Goal: Task Accomplishment & Management: Use online tool/utility

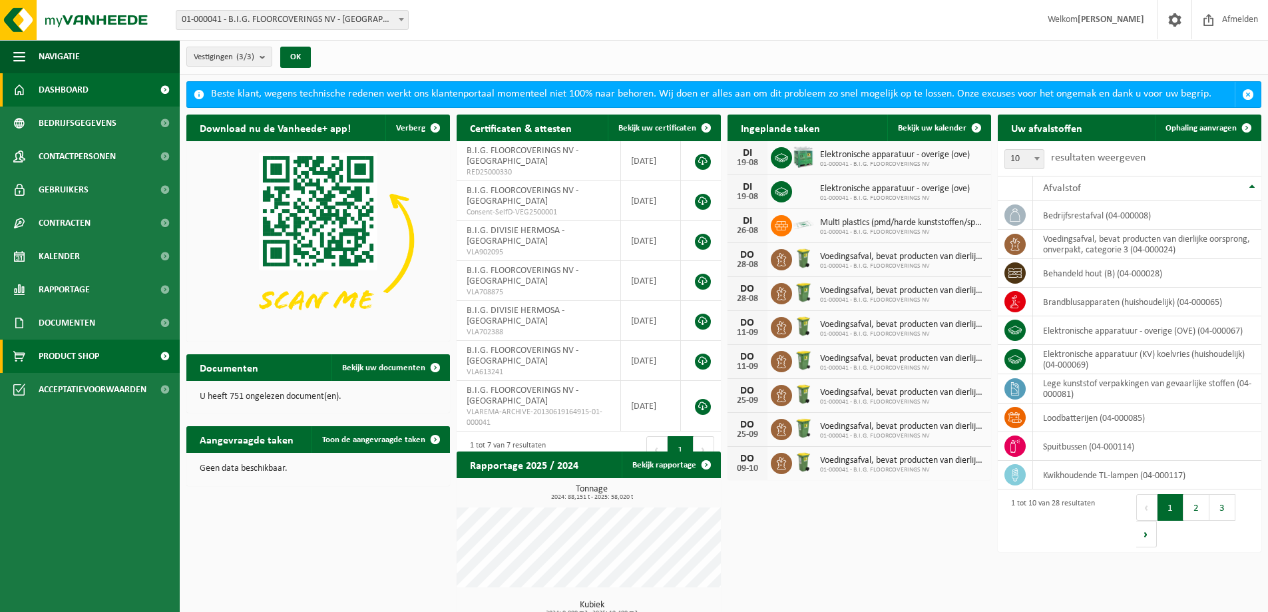
click at [70, 353] on span "Product Shop" at bounding box center [69, 355] width 61 height 33
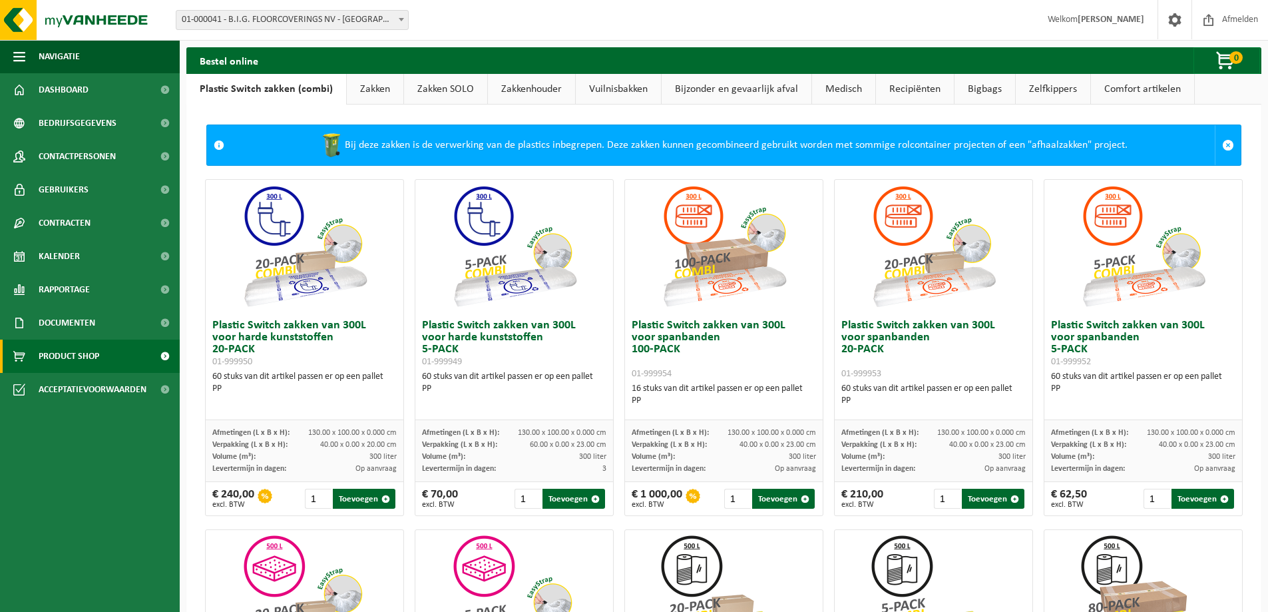
scroll to position [67, 0]
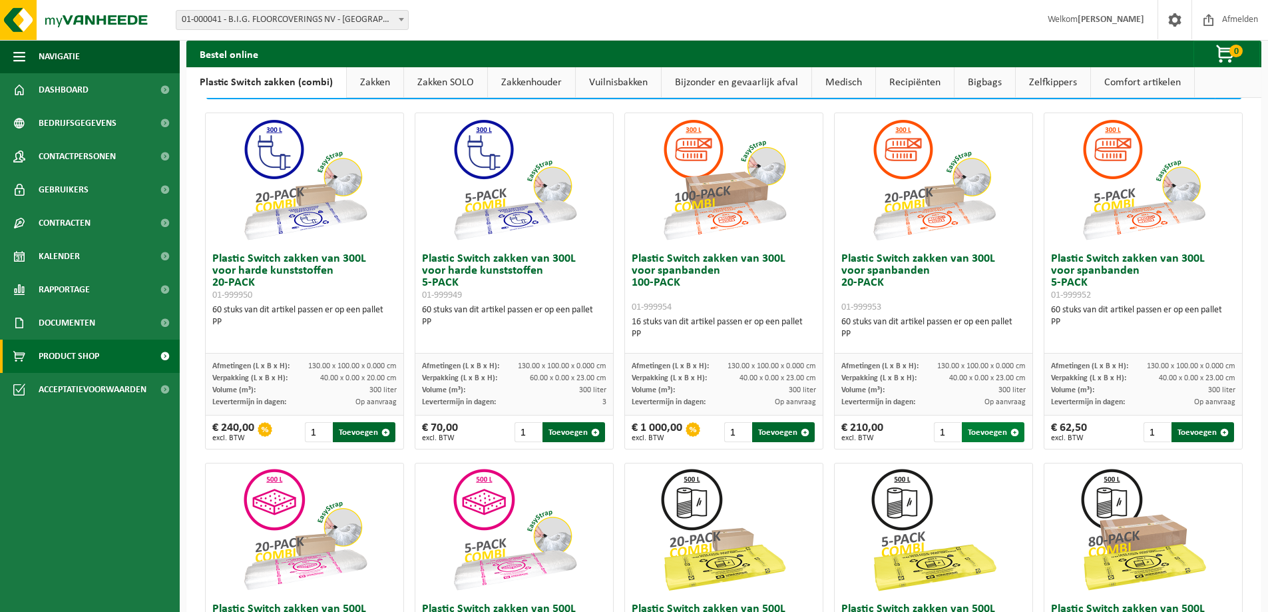
click at [1010, 433] on span "button" at bounding box center [1014, 432] width 9 height 9
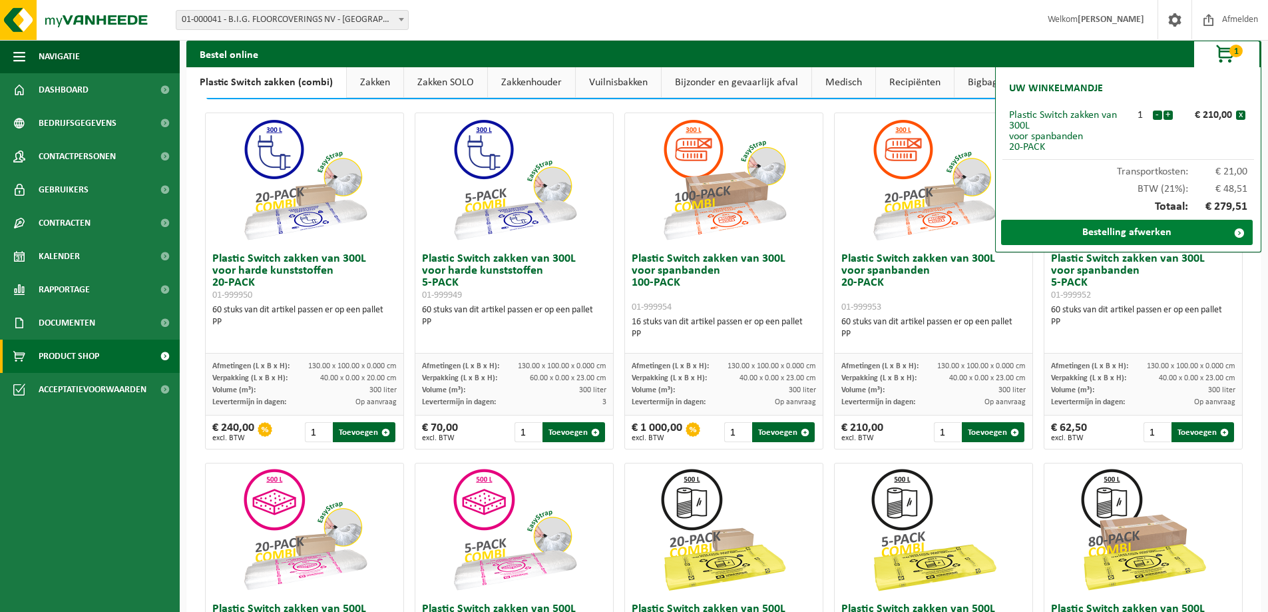
click at [1129, 234] on link "Bestelling afwerken" at bounding box center [1127, 232] width 252 height 25
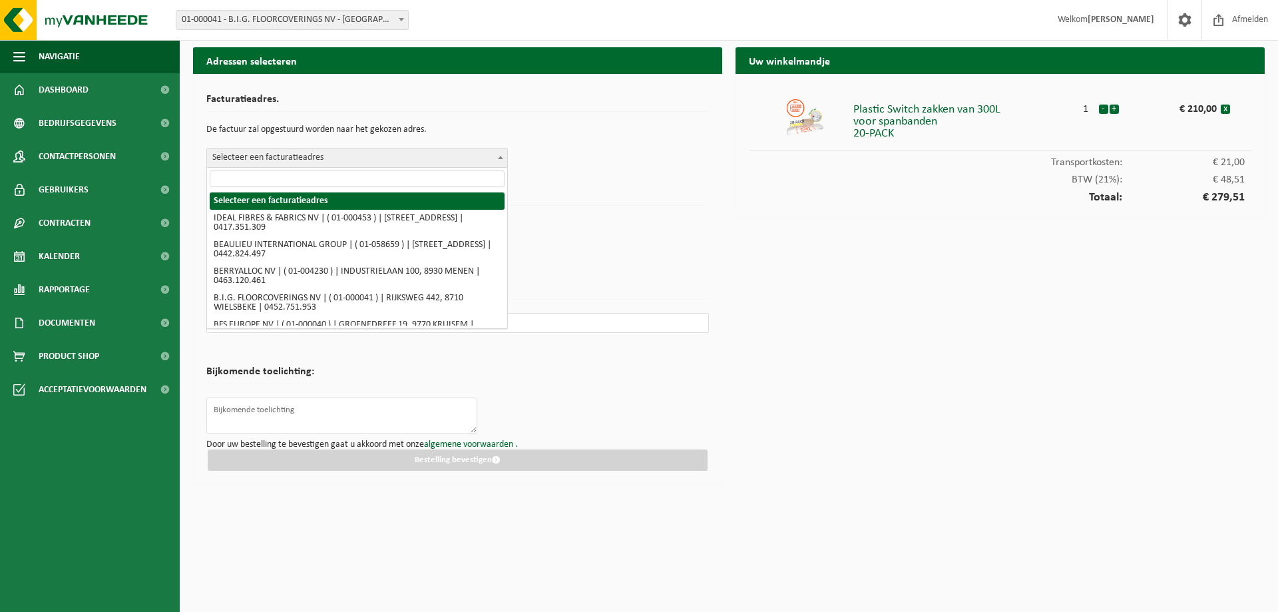
click at [363, 163] on span "Selecteer een facturatieadres" at bounding box center [357, 157] width 300 height 19
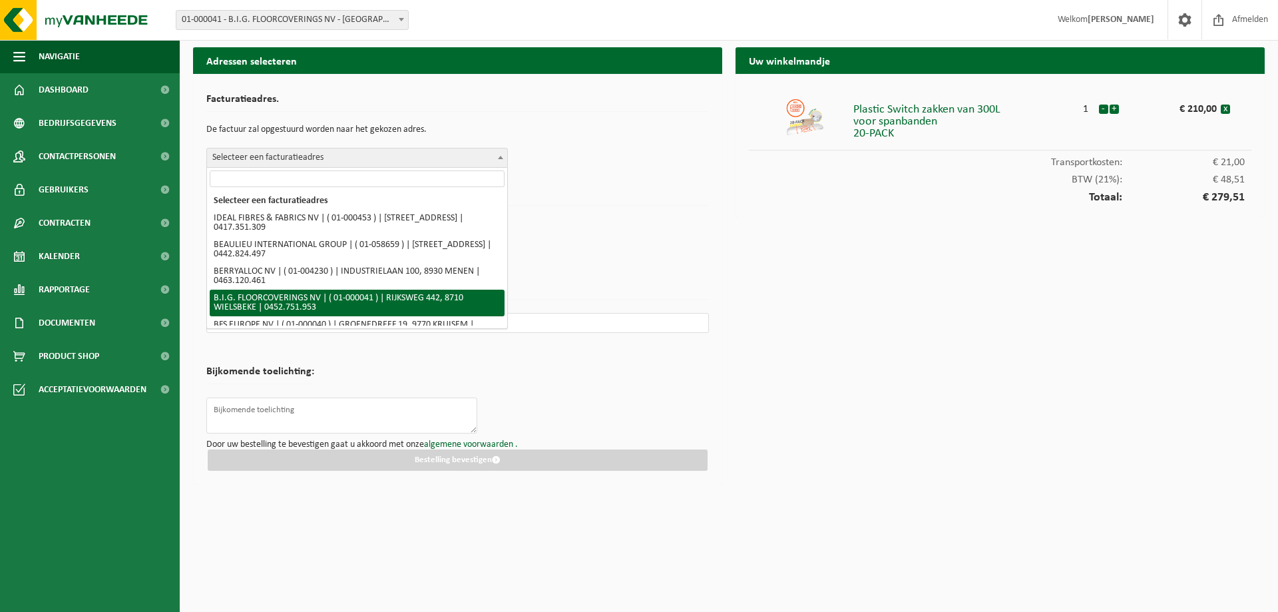
select select "9"
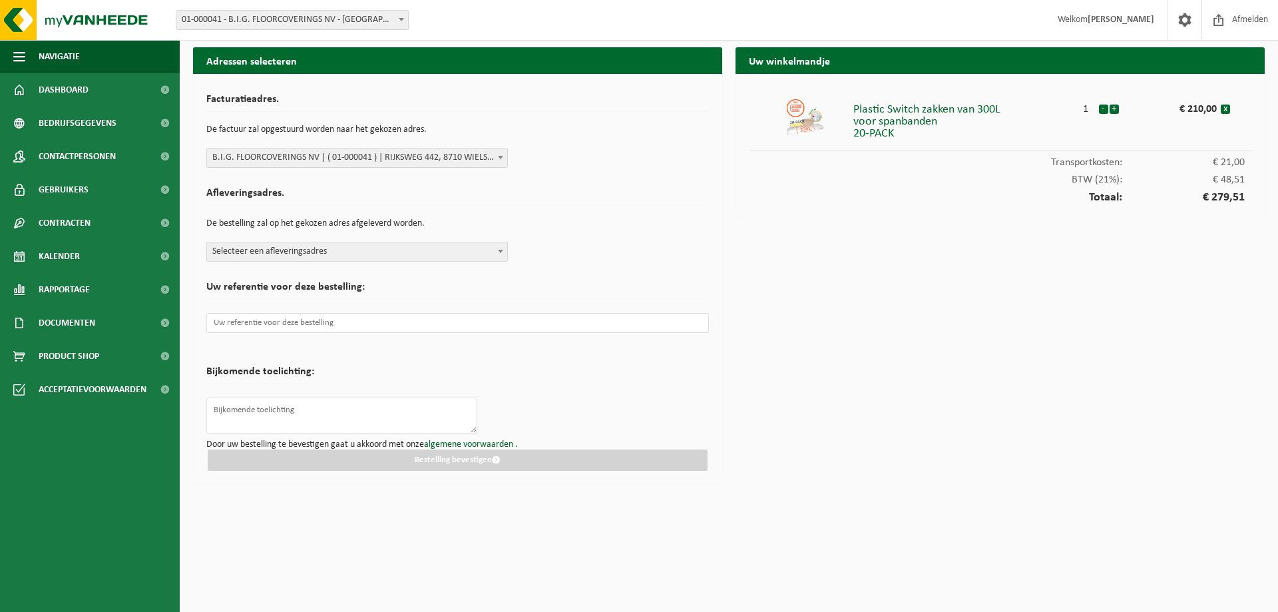
click at [268, 252] on span "Selecteer een afleveringsadres" at bounding box center [357, 251] width 300 height 19
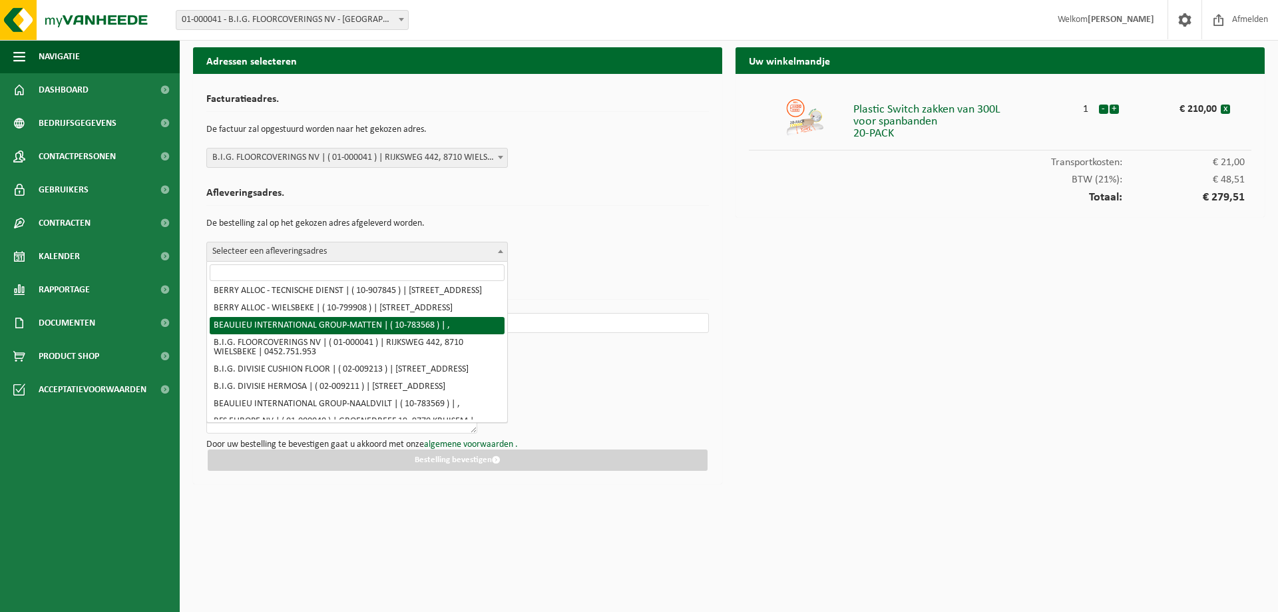
scroll to position [466, 0]
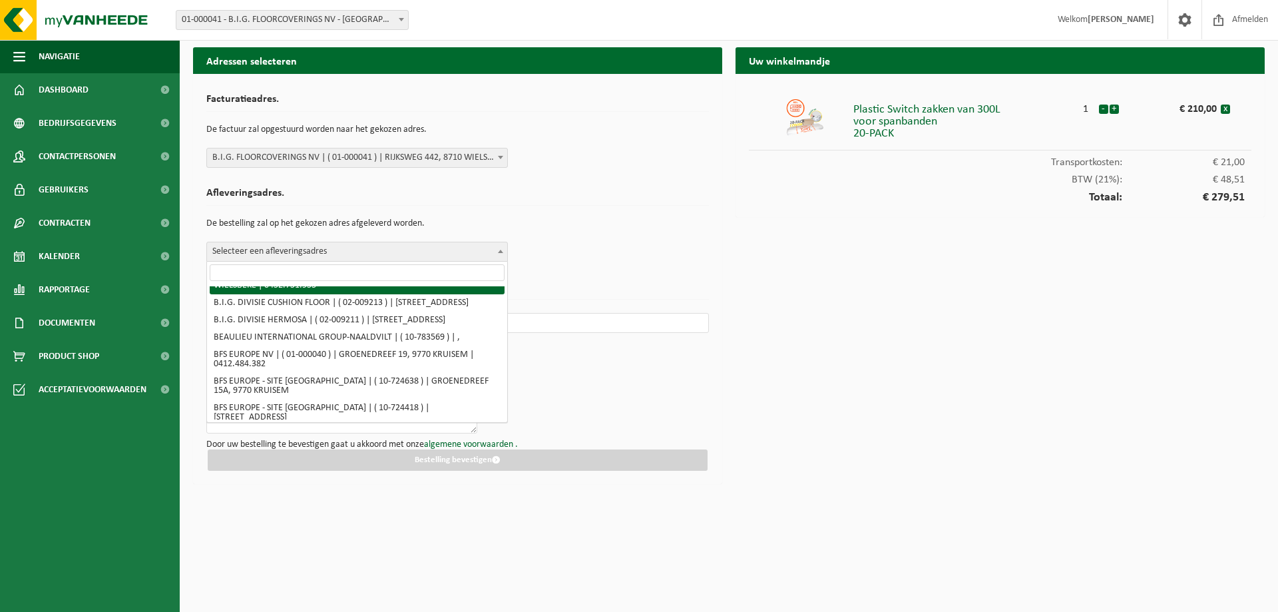
select select "9"
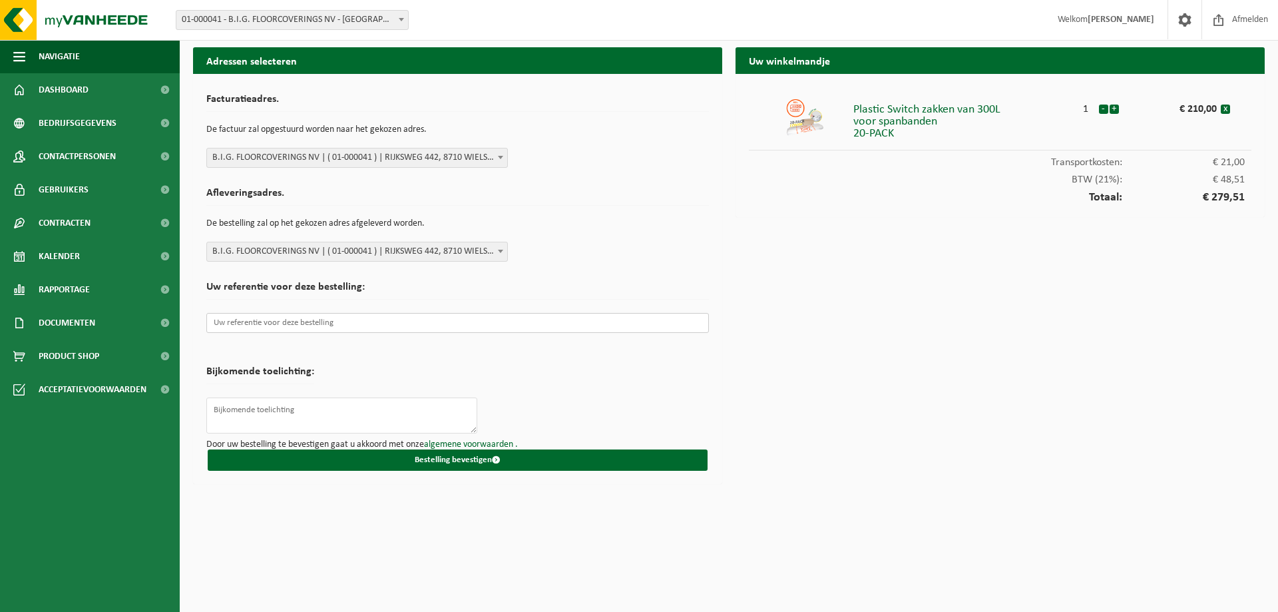
click at [319, 325] on input "text" at bounding box center [457, 323] width 502 height 20
click at [269, 409] on textarea at bounding box center [341, 415] width 271 height 36
click at [337, 325] on input "text" at bounding box center [457, 323] width 502 height 20
click at [316, 408] on textarea at bounding box center [341, 415] width 271 height 36
click at [260, 323] on input "text" at bounding box center [457, 323] width 502 height 20
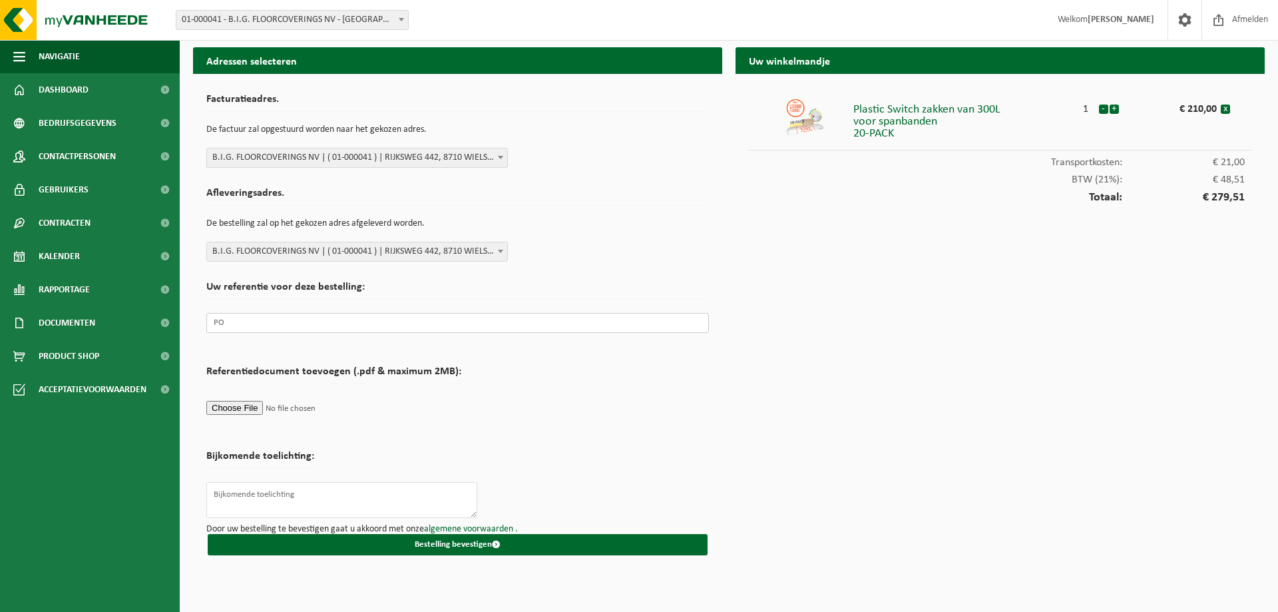
type input "P"
type input "b"
type input "PR opgemaakt"
click at [311, 494] on textarea at bounding box center [341, 500] width 271 height 36
click at [368, 496] on textarea "PR opgemaakt vermelden bij de factuur" at bounding box center [341, 500] width 271 height 36
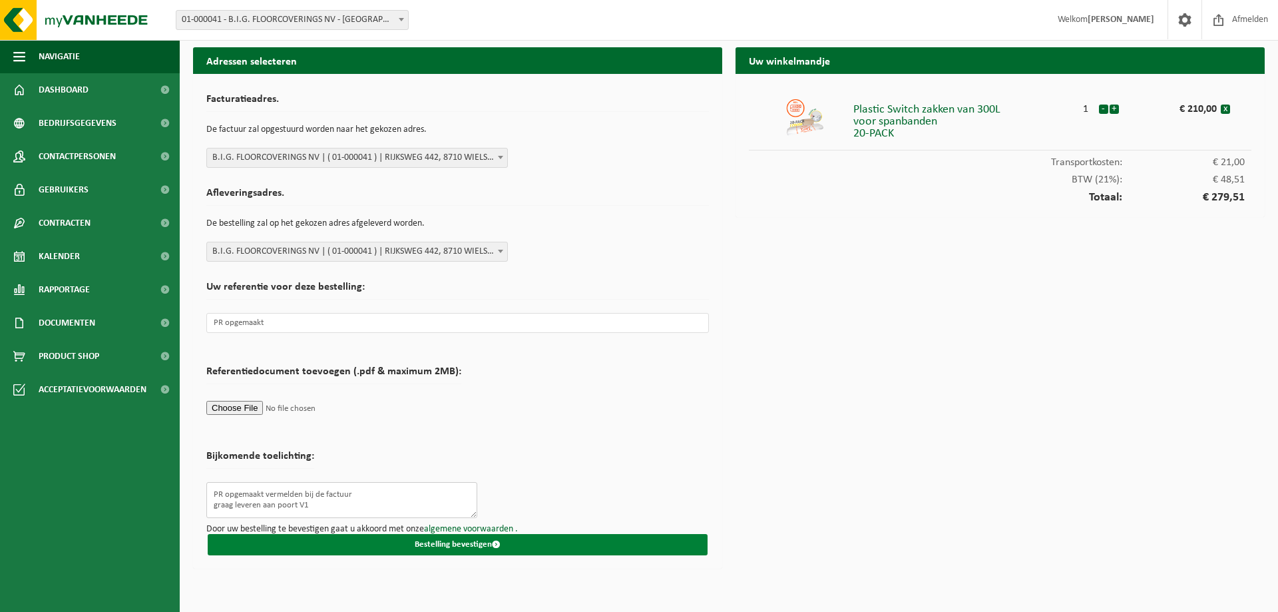
type textarea "PR opgemaakt vermelden bij de factuur graag leveren aan poort V1"
click at [451, 544] on button "Bestelling bevestigen" at bounding box center [458, 544] width 500 height 21
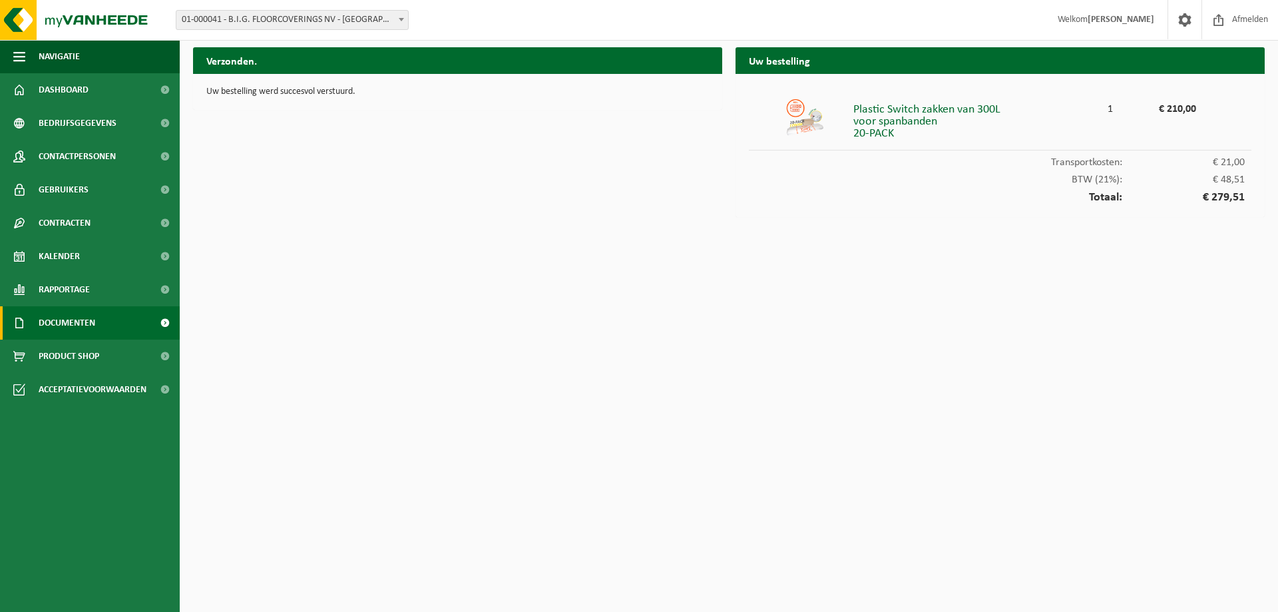
click at [72, 312] on span "Documenten" at bounding box center [67, 322] width 57 height 33
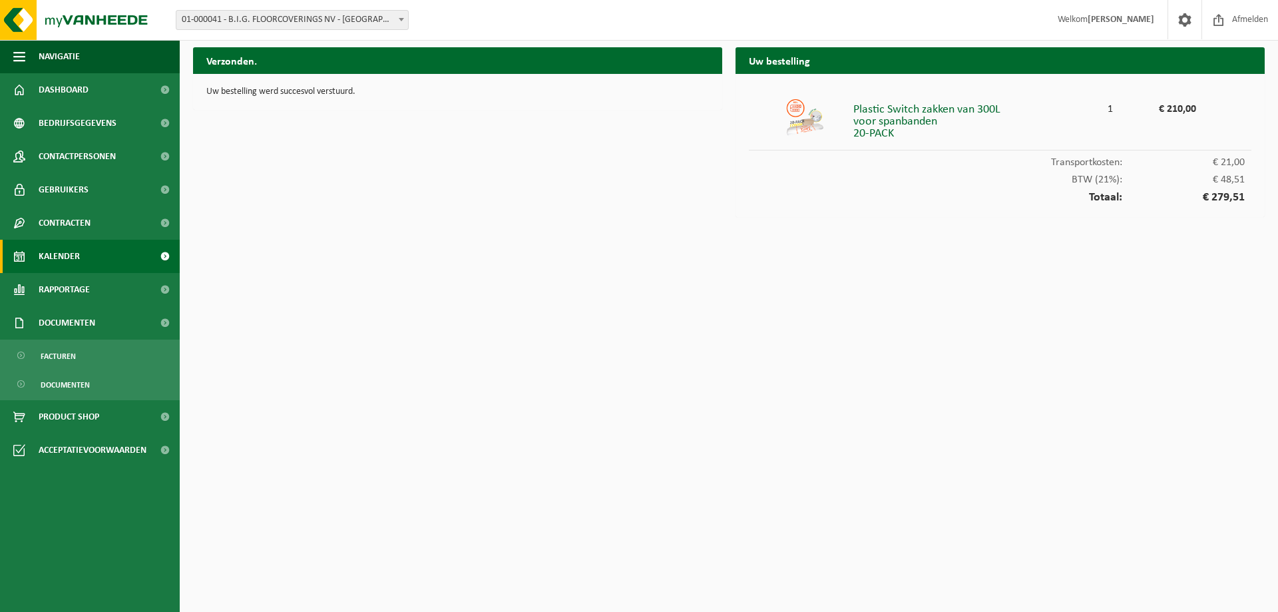
click at [72, 258] on span "Kalender" at bounding box center [59, 256] width 41 height 33
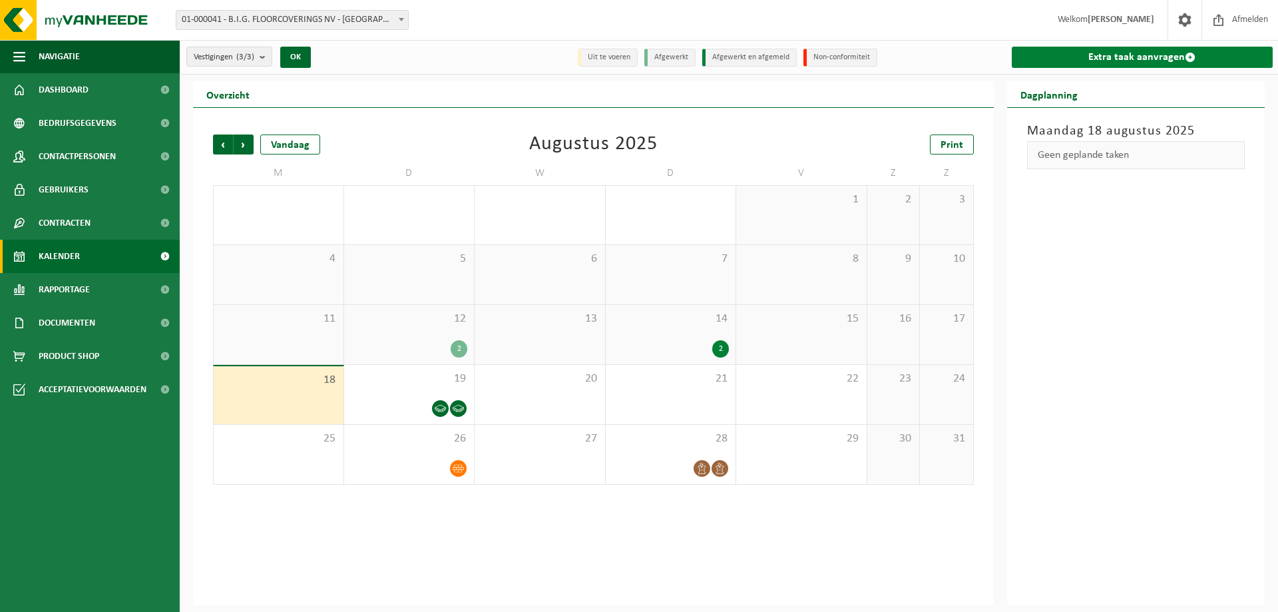
click at [1121, 61] on link "Extra taak aanvragen" at bounding box center [1143, 57] width 262 height 21
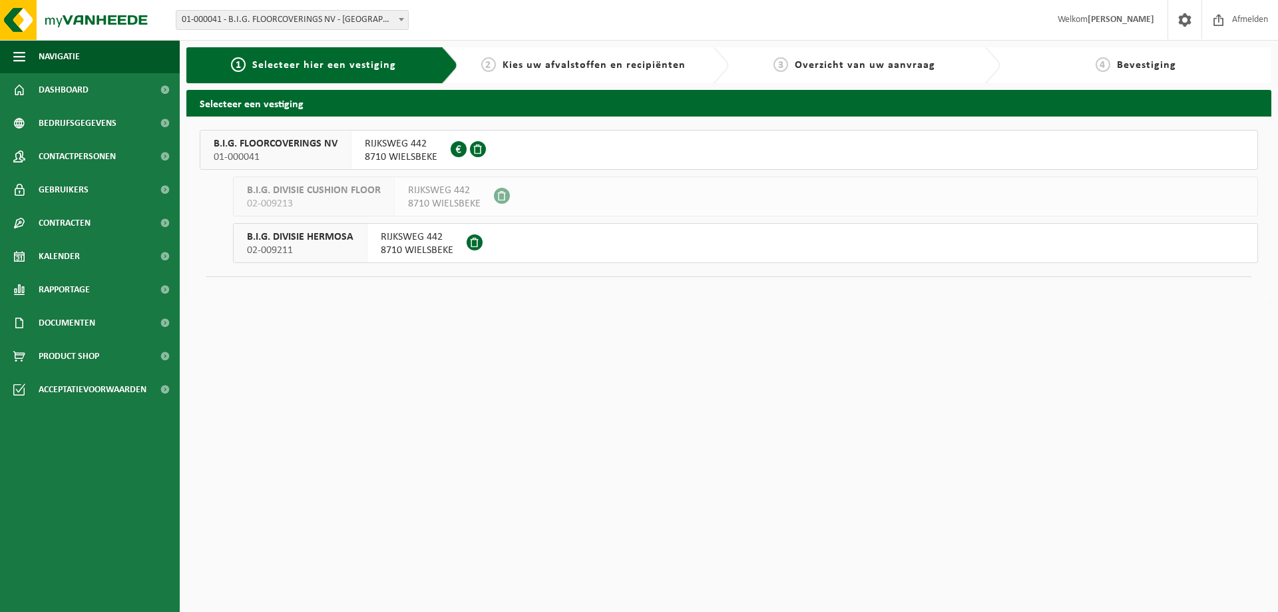
click at [399, 202] on div "RIJKSWEG 442 8710 WIELSBEKE" at bounding box center [444, 196] width 99 height 39
click at [312, 142] on span "B.I.G. FLOORCOVERINGS NV" at bounding box center [276, 143] width 124 height 13
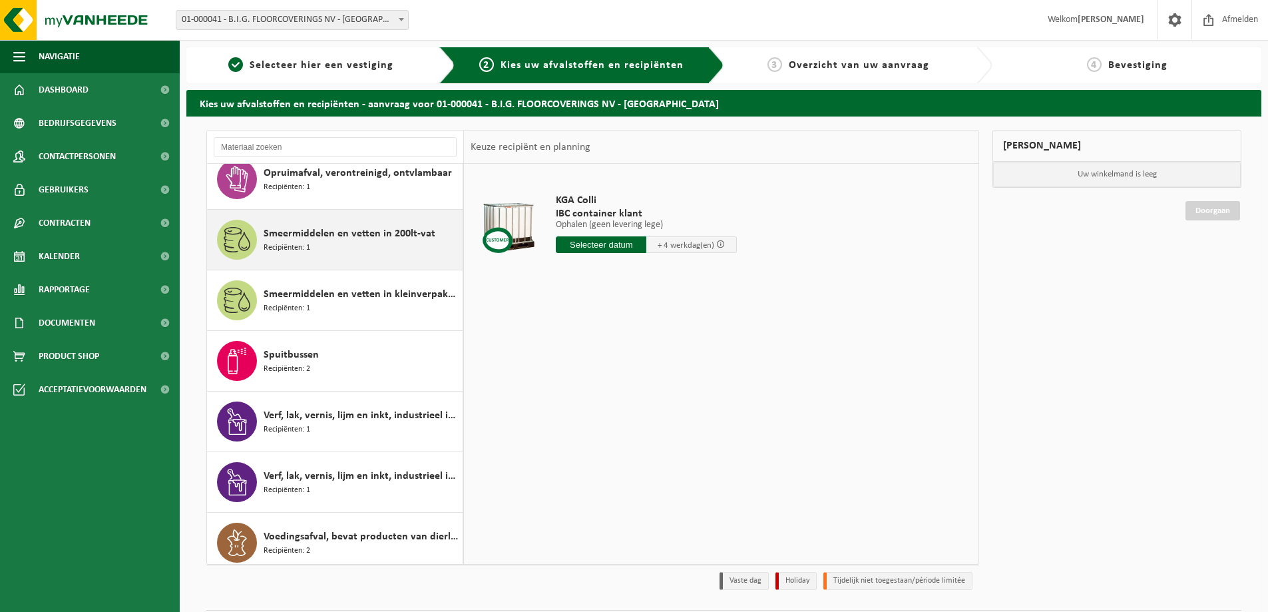
scroll to position [1065, 0]
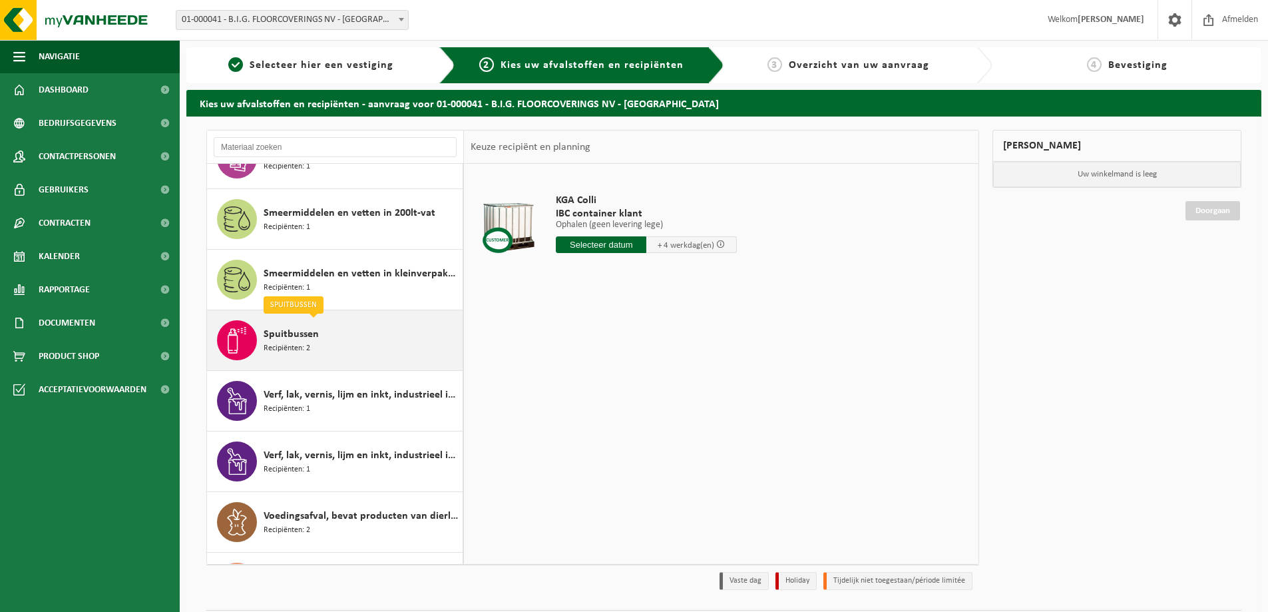
click at [333, 343] on div "Spuitbussen Recipiënten: 2" at bounding box center [362, 340] width 196 height 40
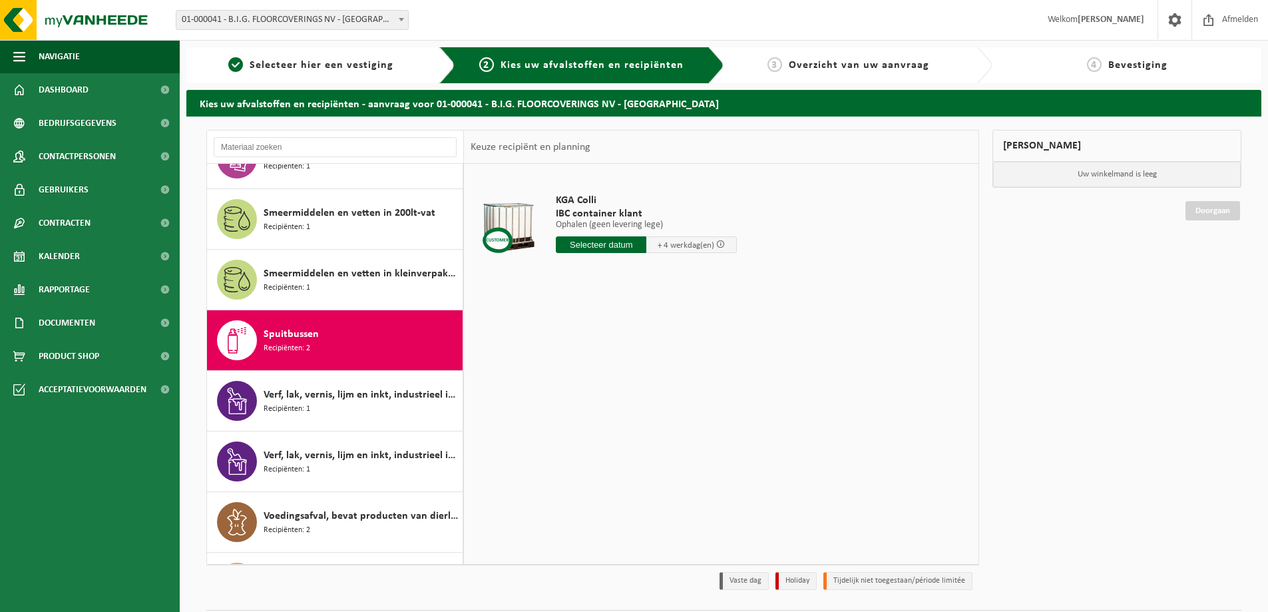
scroll to position [1113, 0]
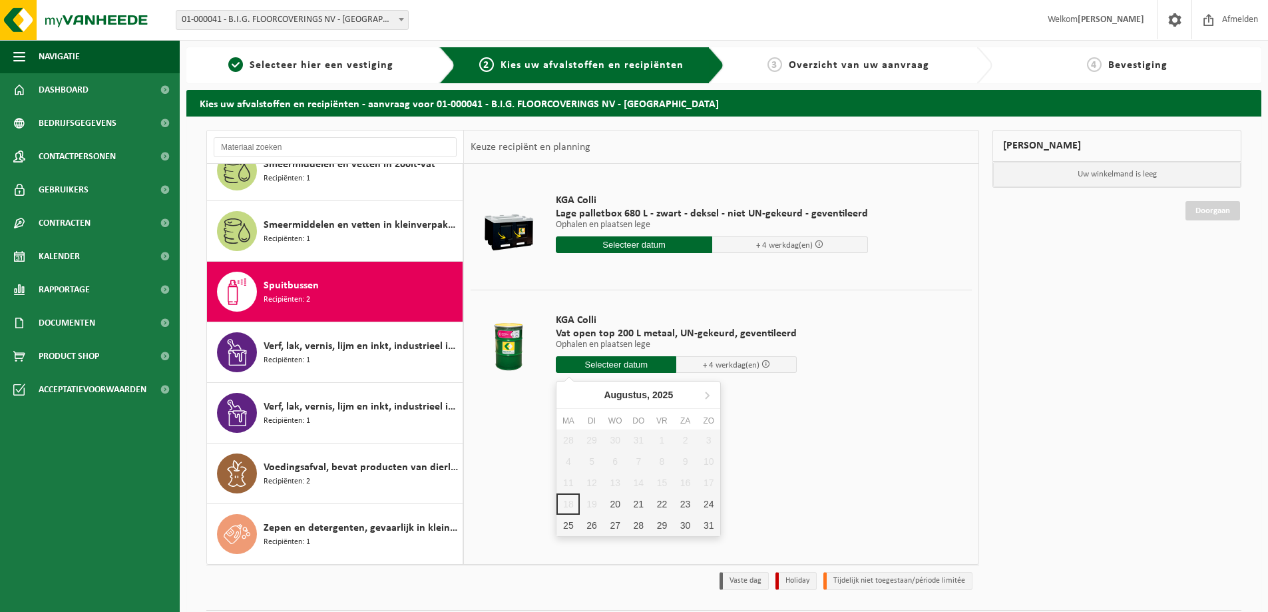
click at [621, 365] on input "text" at bounding box center [616, 364] width 120 height 17
click at [616, 505] on div "20" at bounding box center [615, 503] width 23 height 21
type input "Van 2025-08-20"
type input "2025-08-20"
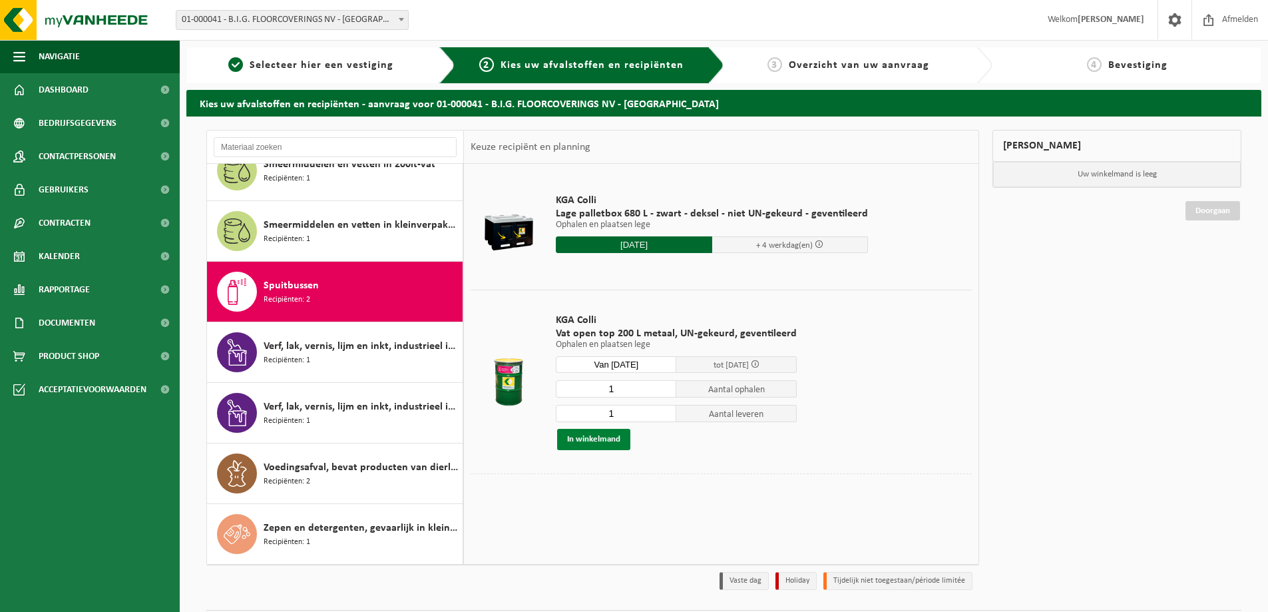
click at [610, 440] on button "In winkelmand" at bounding box center [593, 439] width 73 height 21
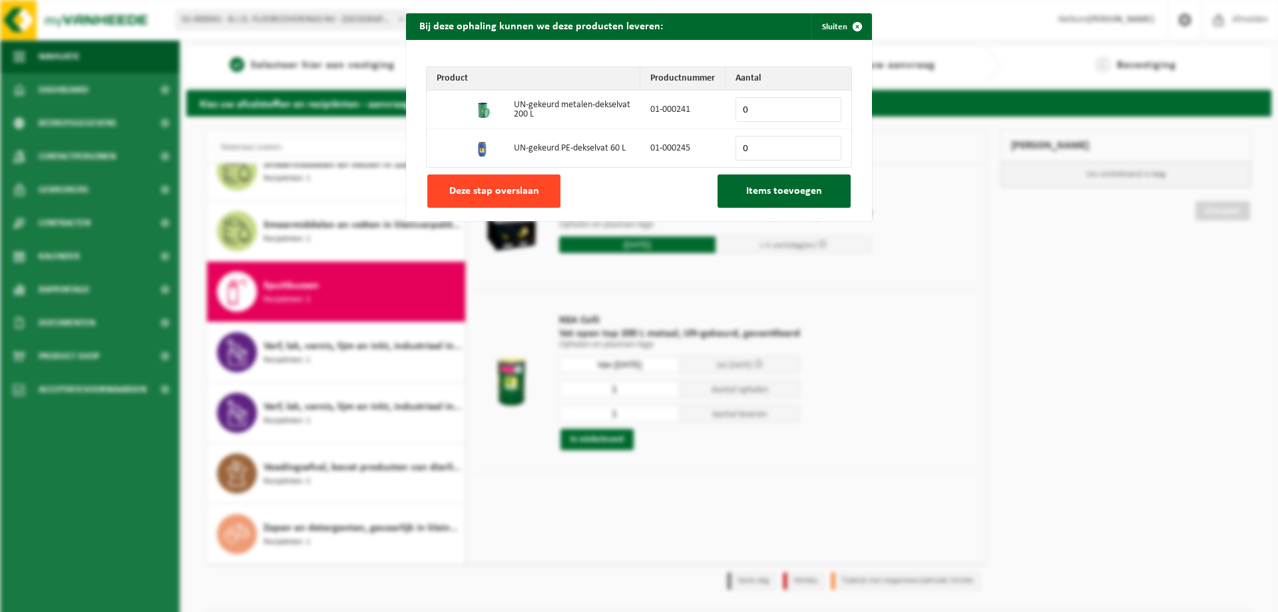
click at [508, 193] on span "Deze stap overslaan" at bounding box center [494, 191] width 90 height 11
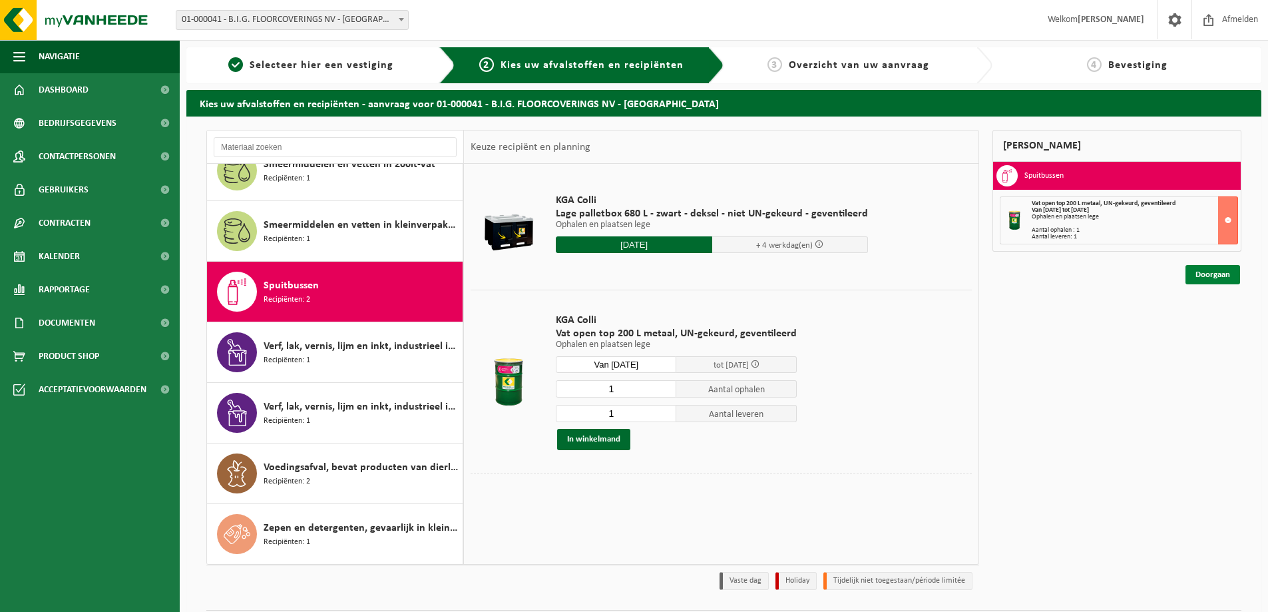
click at [1205, 272] on link "Doorgaan" at bounding box center [1212, 274] width 55 height 19
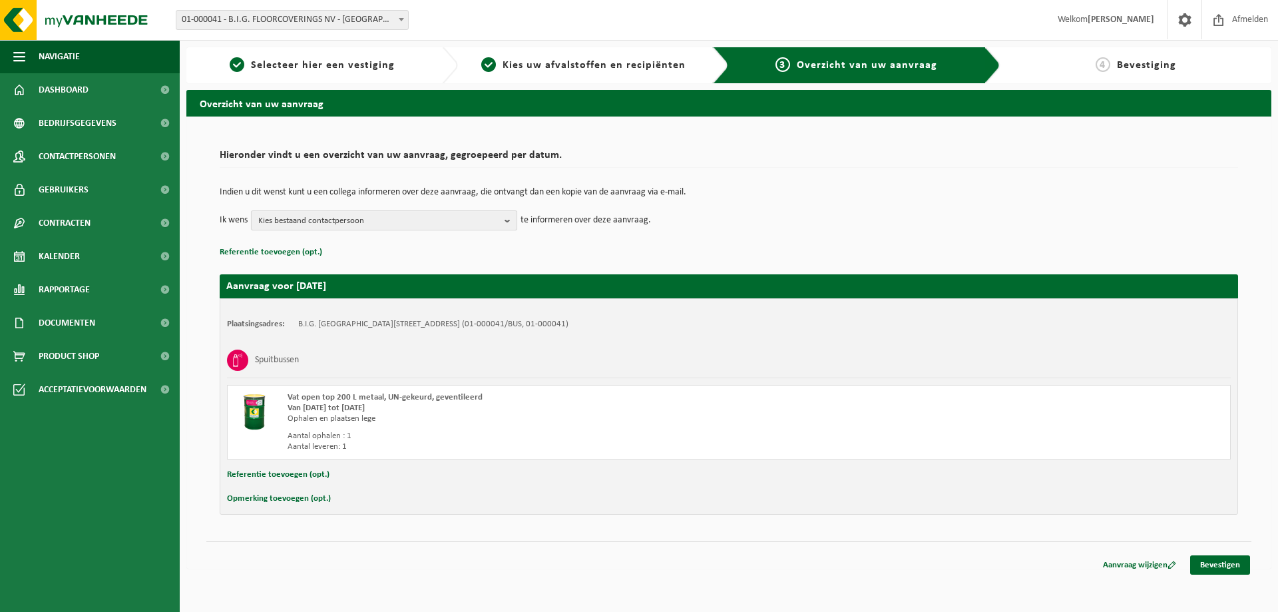
click at [475, 220] on span "Kies bestaand contactpersoon" at bounding box center [378, 221] width 241 height 20
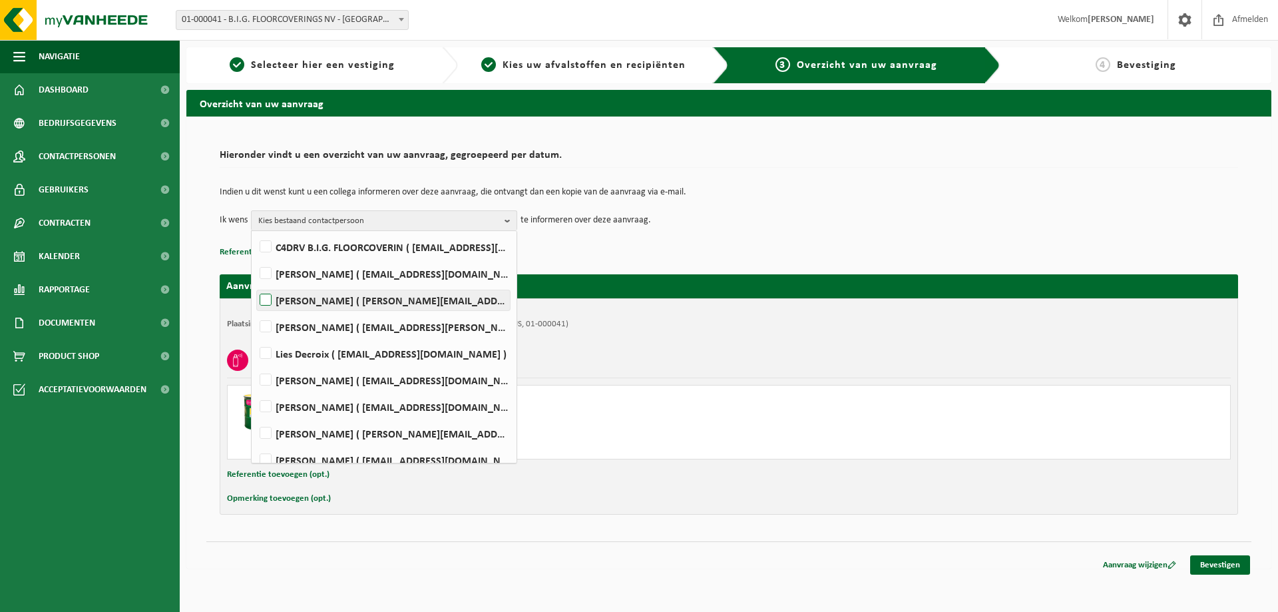
scroll to position [34, 0]
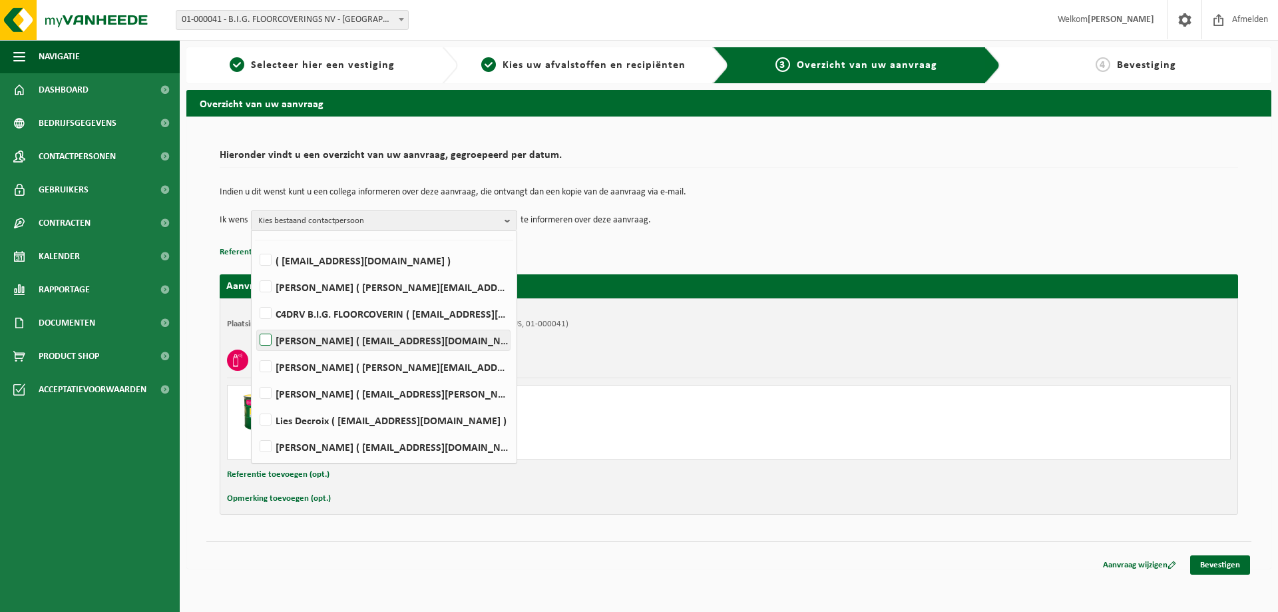
click at [262, 339] on label "JELLIS COOREVITS ( jellis.coorevits@bintg.com )" at bounding box center [383, 340] width 253 height 20
click at [255, 323] on input "JELLIS COOREVITS ( jellis.coorevits@bintg.com )" at bounding box center [254, 323] width 1 height 1
checkbox input "true"
click at [677, 224] on td "Ik wens JELLIS COOREVITS Alles selecteren Alles deselecteren ( ap.bigfloorcover…" at bounding box center [729, 220] width 1018 height 20
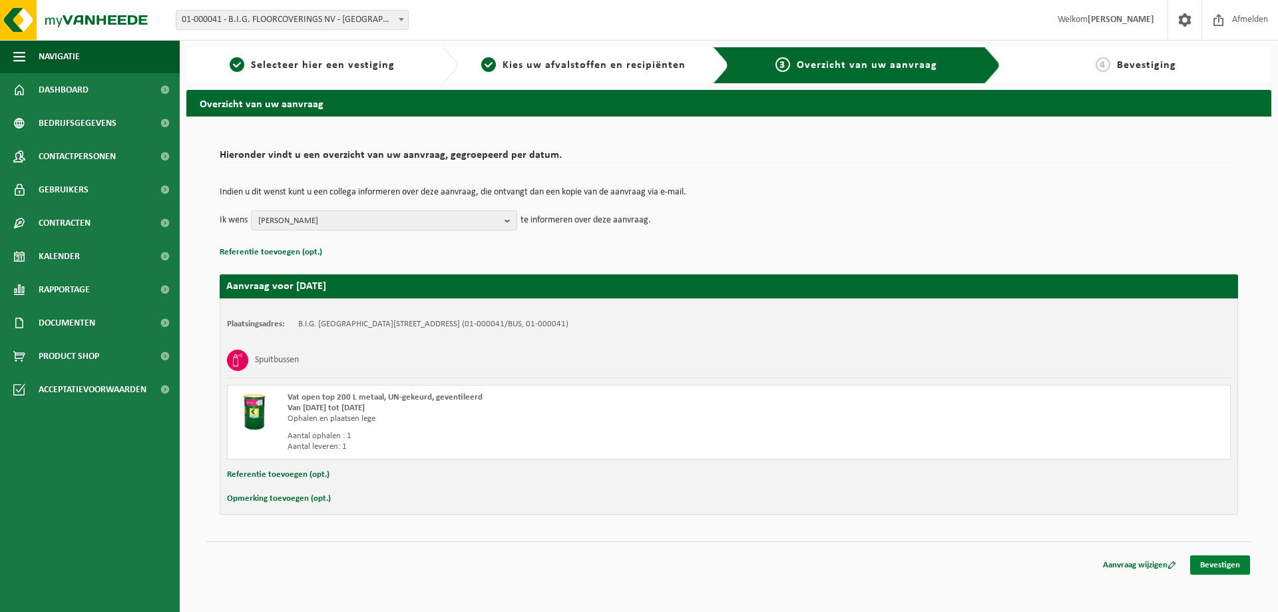
click at [1226, 565] on link "Bevestigen" at bounding box center [1220, 564] width 60 height 19
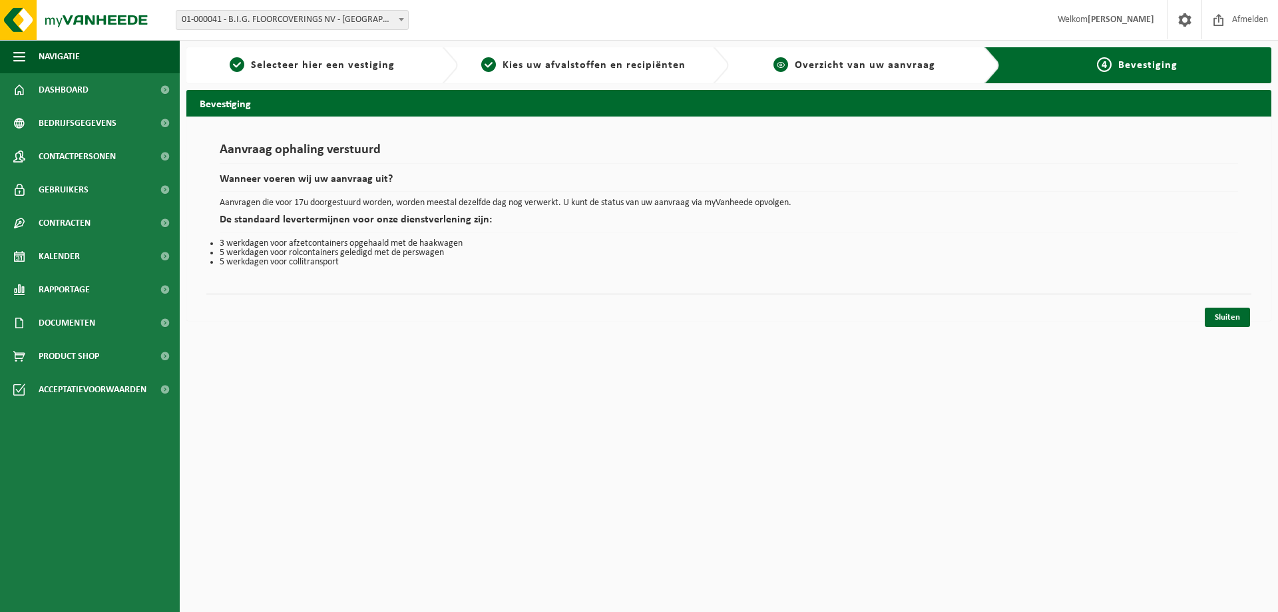
click at [876, 63] on span "Overzicht van uw aanvraag" at bounding box center [865, 65] width 140 height 11
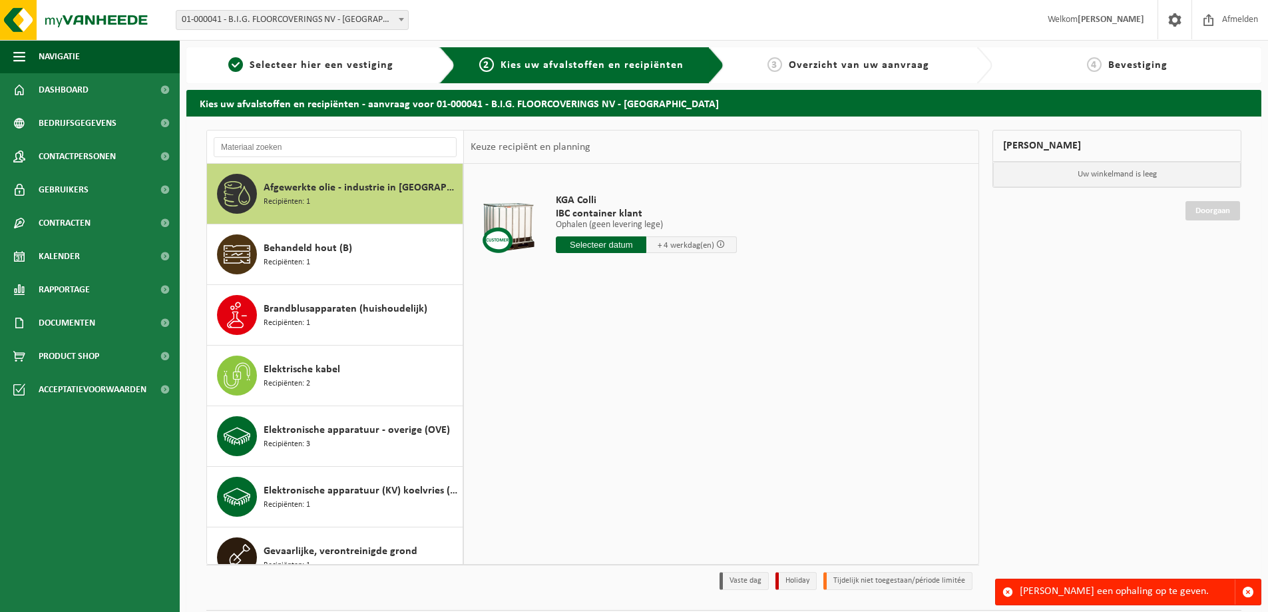
click at [1113, 71] on span "Bevestiging" at bounding box center [1137, 65] width 59 height 11
click at [1115, 63] on span "Bevestiging" at bounding box center [1137, 65] width 59 height 11
click at [1251, 592] on span "button" at bounding box center [1248, 592] width 12 height 12
click at [291, 68] on span "Selecteer hier een vestiging" at bounding box center [322, 65] width 144 height 11
